Goal: Task Accomplishment & Management: Manage account settings

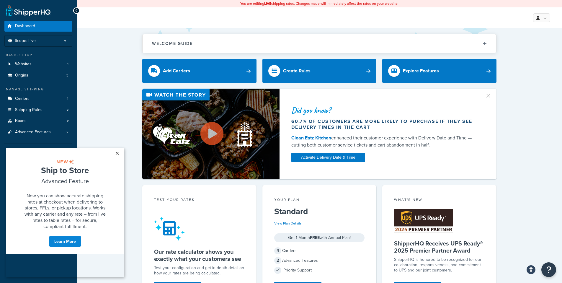
click at [118, 155] on link "×" at bounding box center [117, 153] width 10 height 11
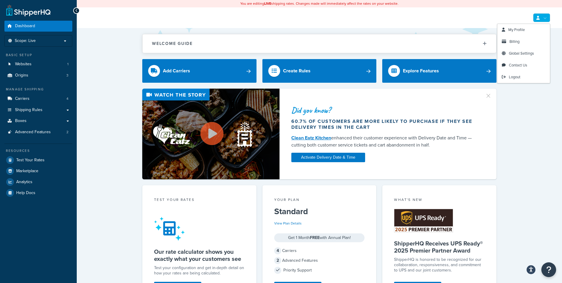
click at [546, 20] on link at bounding box center [541, 17] width 17 height 9
click at [518, 29] on span "My Profile" at bounding box center [516, 30] width 17 height 6
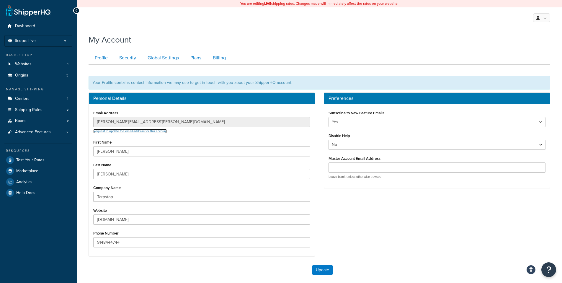
click at [140, 131] on link "Request to update the email address for this account" at bounding box center [129, 131] width 73 height 5
click at [551, 270] on button "Open Resource Center" at bounding box center [548, 269] width 16 height 16
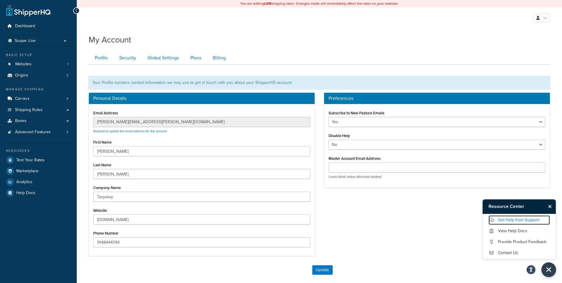
click at [526, 219] on link "Get Help from Support" at bounding box center [518, 219] width 61 height 9
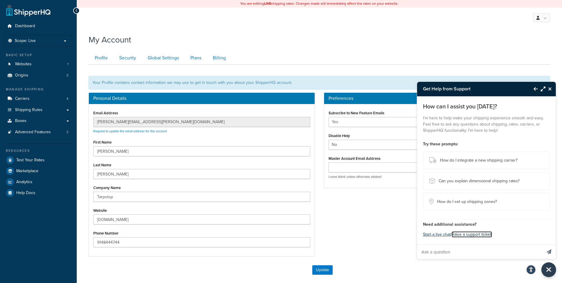
click at [484, 234] on link "Raise a support ticket." at bounding box center [471, 234] width 40 height 6
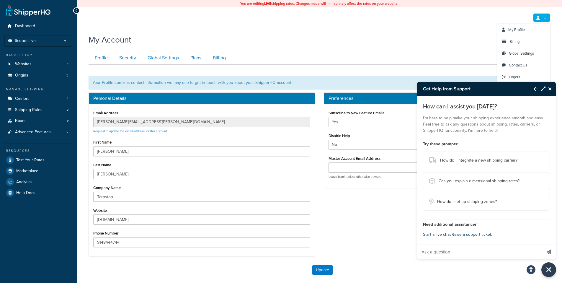
click at [538, 18] on icon at bounding box center [537, 18] width 3 height 4
click at [519, 29] on span "My Profile" at bounding box center [516, 30] width 17 height 6
click at [550, 90] on icon "Close Resource Center" at bounding box center [550, 88] width 4 height 5
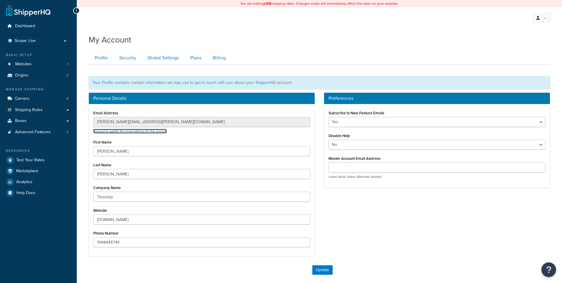
click at [145, 132] on link "Request to update the email address for this account" at bounding box center [129, 131] width 73 height 5
